Goal: Task Accomplishment & Management: Manage account settings

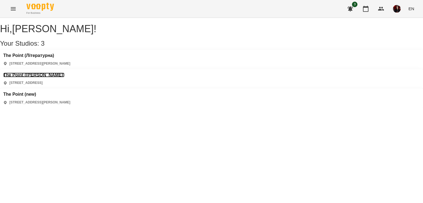
click at [64, 73] on h3 "The Point ([PERSON_NAME])" at bounding box center [33, 75] width 61 height 5
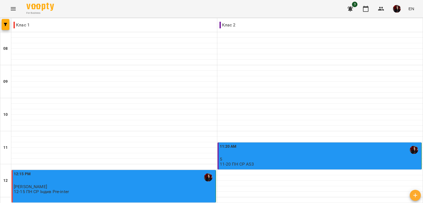
scroll to position [262, 0]
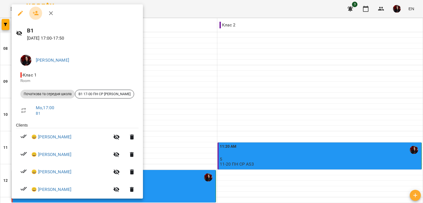
click at [37, 15] on icon "button" at bounding box center [36, 13] width 6 height 4
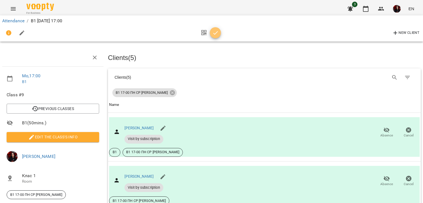
click at [212, 35] on span "button" at bounding box center [215, 33] width 11 height 7
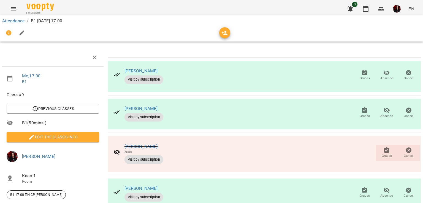
scroll to position [48, 0]
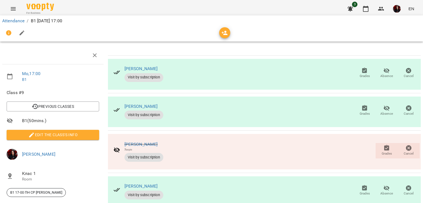
click at [357, 105] on span "Grades" at bounding box center [364, 110] width 15 height 11
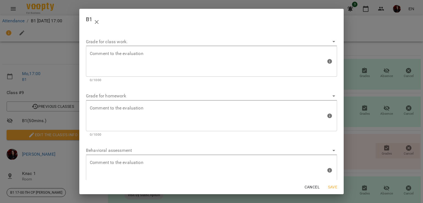
click at [310, 186] on span "Cancel" at bounding box center [312, 187] width 15 height 7
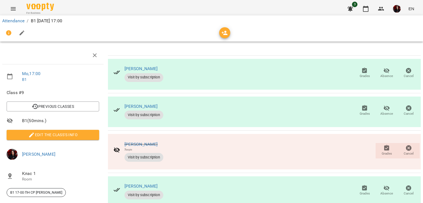
scroll to position [0, 0]
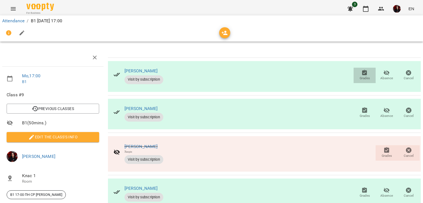
click at [361, 73] on icon "button" at bounding box center [364, 73] width 7 height 7
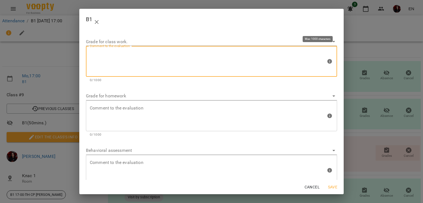
click at [133, 62] on textarea at bounding box center [208, 61] width 236 height 21
type textarea "*"
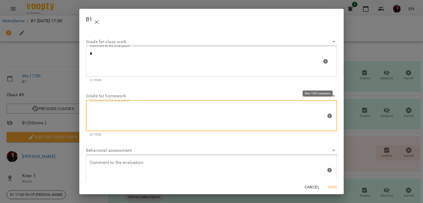
click at [163, 120] on textarea at bounding box center [208, 115] width 236 height 21
type textarea "*"
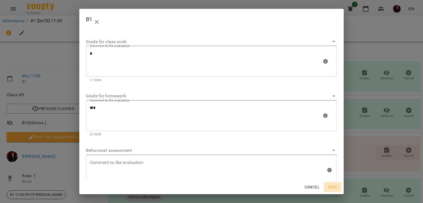
click at [333, 187] on span "Save" at bounding box center [332, 187] width 13 height 7
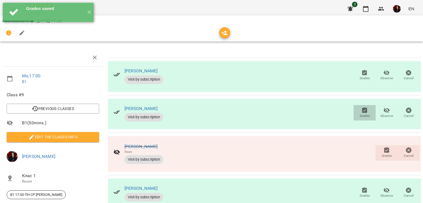
click at [357, 112] on span "Grades" at bounding box center [364, 112] width 15 height 11
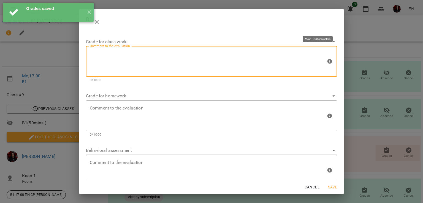
click at [147, 69] on textarea at bounding box center [208, 61] width 236 height 21
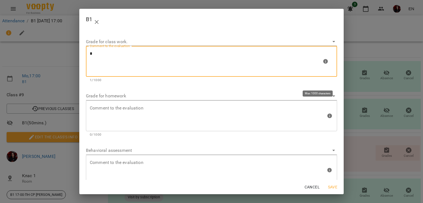
type textarea "*"
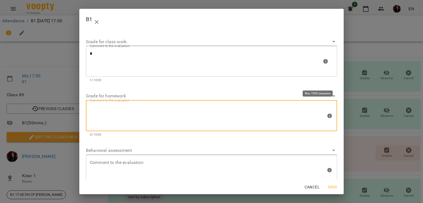
click at [145, 111] on textarea at bounding box center [208, 115] width 236 height 21
type textarea "*"
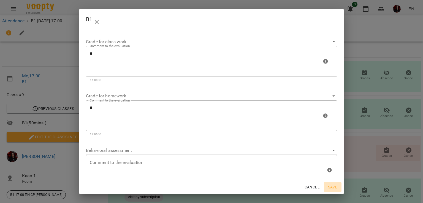
click at [340, 186] on button "Save" at bounding box center [333, 187] width 18 height 10
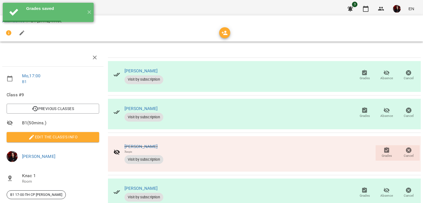
scroll to position [93, 0]
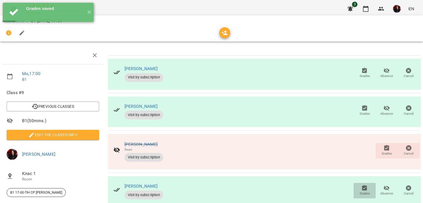
click at [363, 185] on icon "button" at bounding box center [364, 188] width 5 height 6
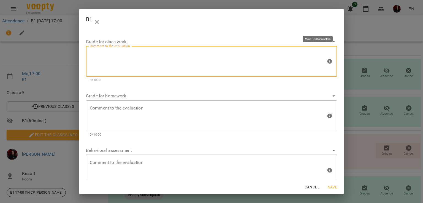
click at [160, 65] on textarea at bounding box center [208, 61] width 236 height 21
type textarea "*"
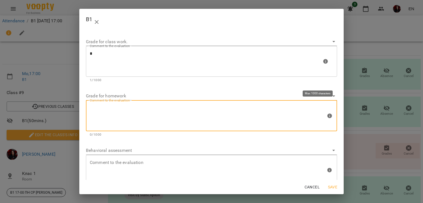
click at [190, 115] on textarea at bounding box center [208, 115] width 236 height 21
type textarea "*"
click at [333, 184] on span "Save" at bounding box center [332, 187] width 13 height 7
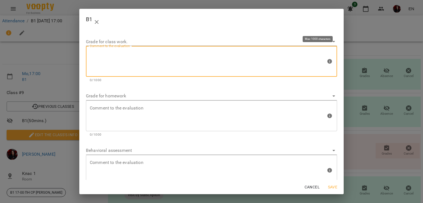
click at [128, 69] on textarea at bounding box center [208, 61] width 236 height 21
type textarea "*"
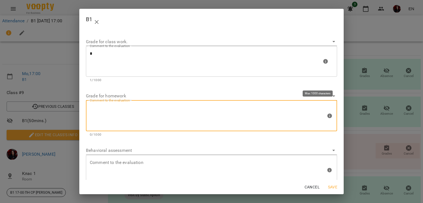
click at [159, 108] on textarea at bounding box center [208, 115] width 236 height 21
type textarea "*"
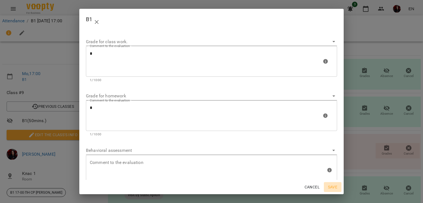
click at [335, 186] on span "Save" at bounding box center [332, 187] width 13 height 7
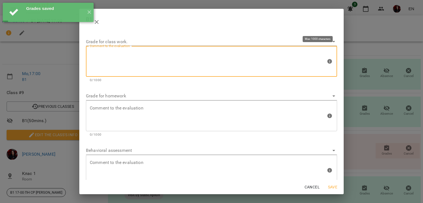
click at [140, 60] on textarea at bounding box center [208, 61] width 236 height 21
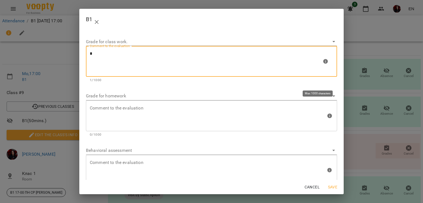
type textarea "*"
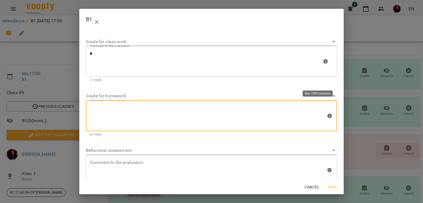
click at [145, 108] on textarea at bounding box center [208, 115] width 236 height 21
type textarea "*"
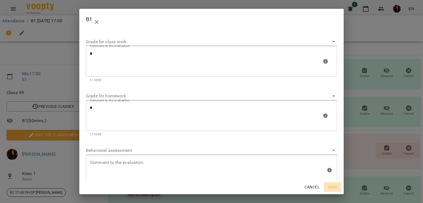
click at [328, 186] on span "Save" at bounding box center [332, 187] width 13 height 7
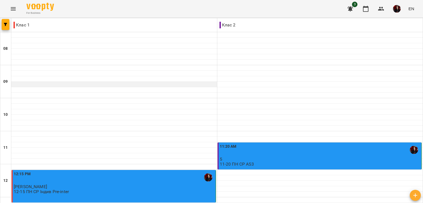
scroll to position [250, 0]
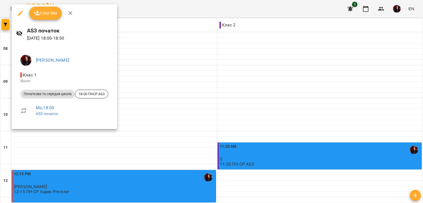
click at [49, 15] on span "Confirm" at bounding box center [46, 13] width 24 height 7
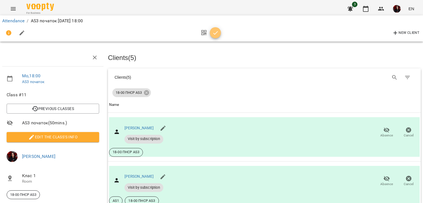
click at [220, 31] on span "button" at bounding box center [215, 33] width 11 height 7
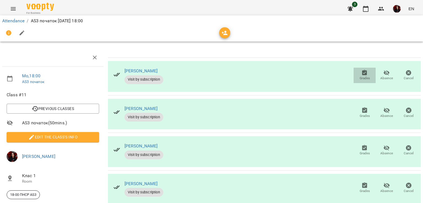
click at [361, 75] on icon "button" at bounding box center [364, 73] width 7 height 7
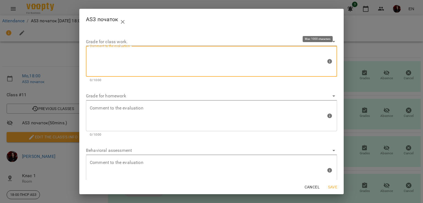
click at [115, 60] on textarea at bounding box center [208, 61] width 236 height 21
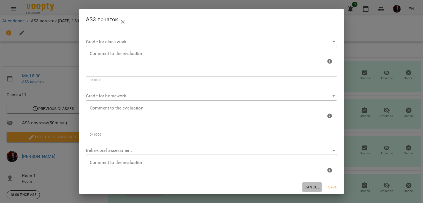
click at [310, 188] on span "Cancel" at bounding box center [312, 187] width 15 height 7
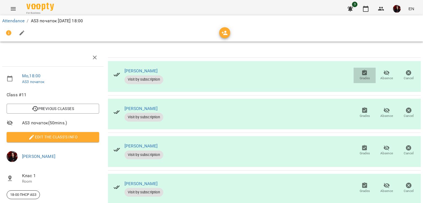
click at [359, 81] on button "Grades" at bounding box center [365, 75] width 22 height 15
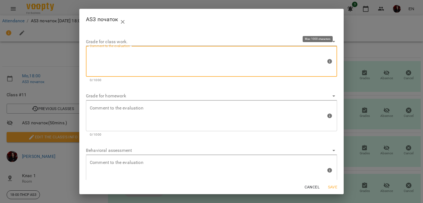
click at [165, 52] on textarea at bounding box center [208, 61] width 236 height 21
type textarea "*"
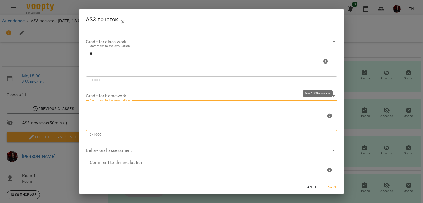
click at [166, 113] on textarea at bounding box center [208, 115] width 236 height 21
type textarea "*"
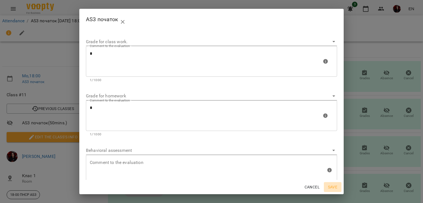
click at [331, 186] on span "Save" at bounding box center [332, 187] width 13 height 7
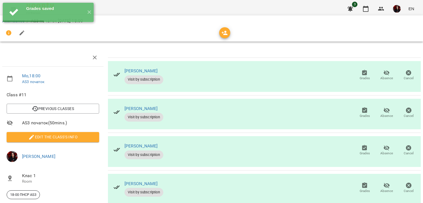
scroll to position [51, 0]
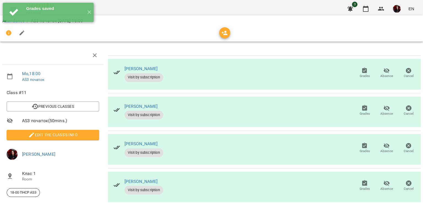
click at [362, 105] on icon "button" at bounding box center [364, 108] width 7 height 7
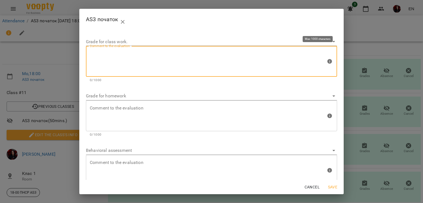
click at [142, 54] on textarea at bounding box center [208, 61] width 236 height 21
type textarea "*"
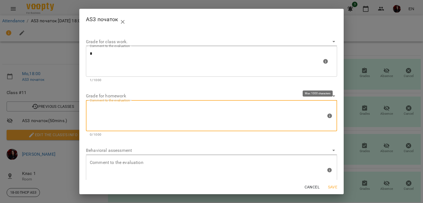
click at [170, 112] on textarea at bounding box center [208, 115] width 236 height 21
type textarea "*"
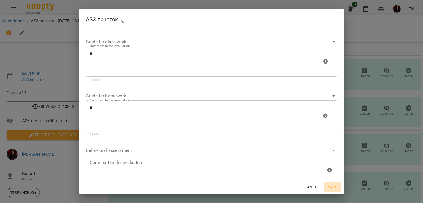
click at [330, 187] on span "Save" at bounding box center [332, 187] width 13 height 7
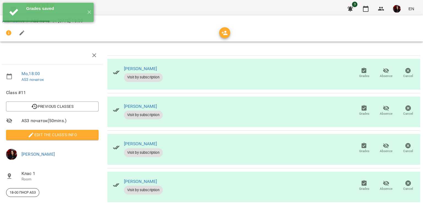
scroll to position [51, 1]
click at [359, 187] on span "Grades" at bounding box center [364, 189] width 10 height 5
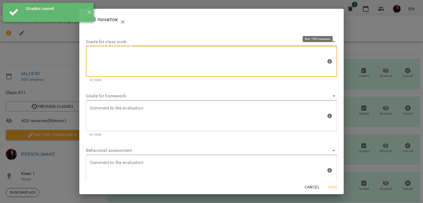
click at [118, 68] on textarea at bounding box center [208, 61] width 236 height 21
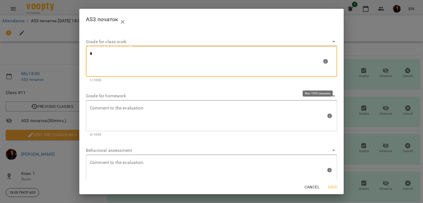
type textarea "*"
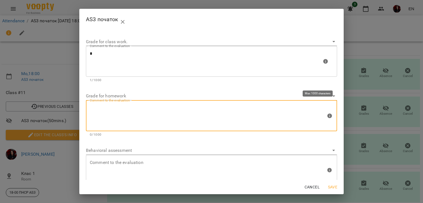
click at [156, 113] on textarea at bounding box center [208, 115] width 236 height 21
type textarea "*"
click at [339, 186] on span "Save" at bounding box center [332, 187] width 13 height 7
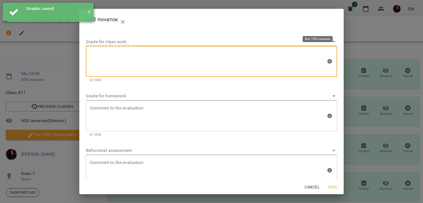
click at [170, 63] on textarea at bounding box center [208, 61] width 236 height 21
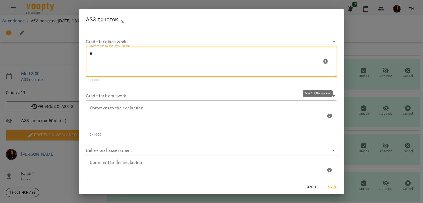
type textarea "*"
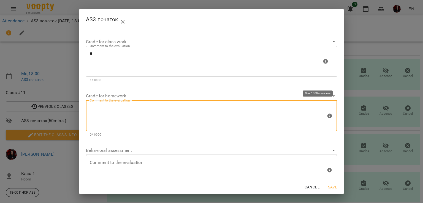
click at [179, 116] on textarea at bounding box center [208, 115] width 236 height 21
type textarea "*"
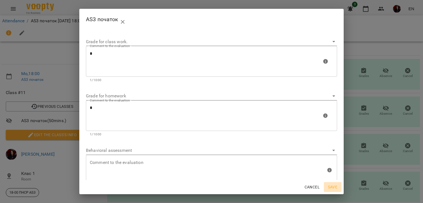
click at [328, 190] on span "Save" at bounding box center [332, 187] width 13 height 7
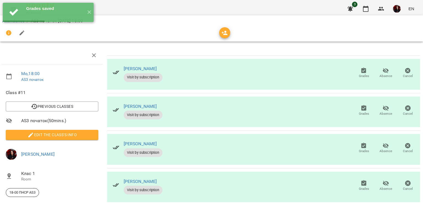
scroll to position [0, 1]
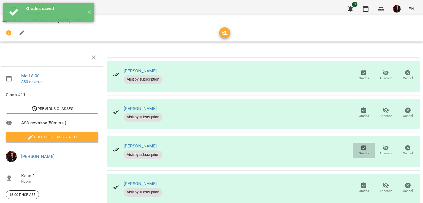
click at [359, 155] on span "Grades" at bounding box center [364, 153] width 10 height 5
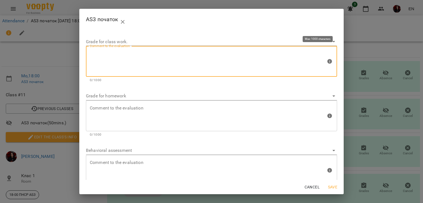
click at [134, 64] on textarea at bounding box center [208, 61] width 236 height 21
type textarea "*"
click at [142, 117] on textarea at bounding box center [208, 115] width 236 height 21
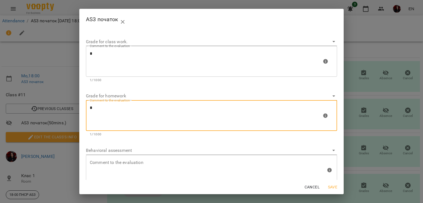
type textarea "*"
click at [335, 188] on span "Save" at bounding box center [332, 187] width 13 height 7
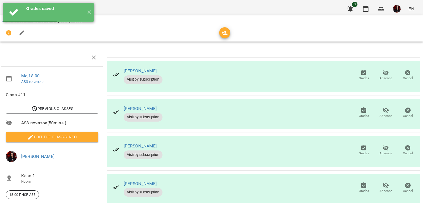
scroll to position [51, 1]
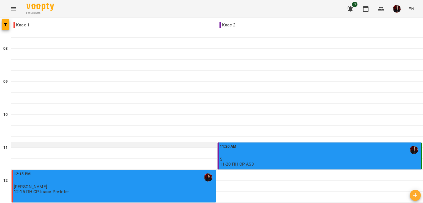
scroll to position [262, 0]
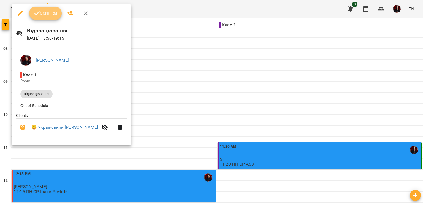
click at [49, 12] on span "Confirm" at bounding box center [46, 13] width 24 height 7
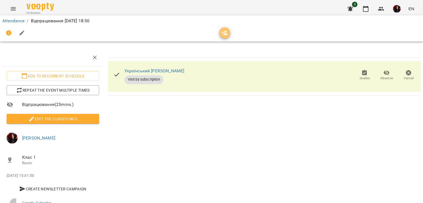
click at [222, 30] on icon "button" at bounding box center [224, 33] width 7 height 7
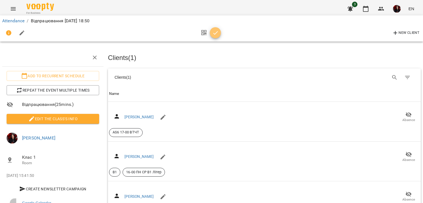
click at [216, 34] on icon "button" at bounding box center [215, 33] width 7 height 7
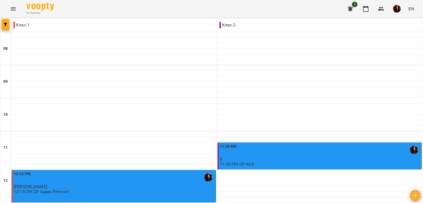
scroll to position [262, 0]
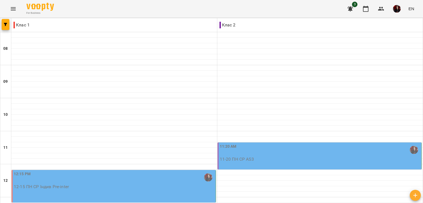
scroll to position [262, 0]
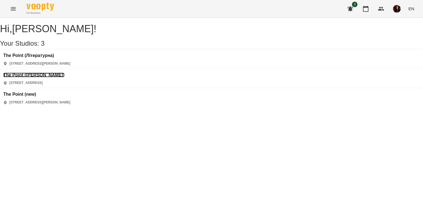
click at [64, 73] on h3 "The Point ([PERSON_NAME])" at bounding box center [33, 75] width 61 height 5
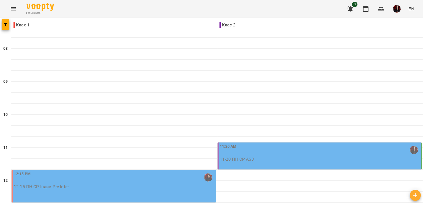
scroll to position [262, 0]
